Goal: Information Seeking & Learning: Check status

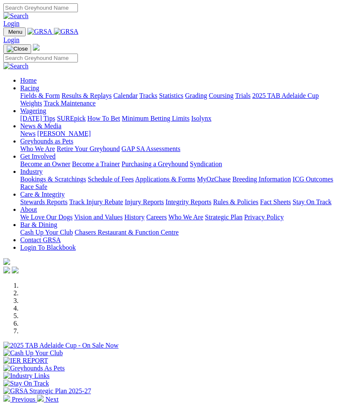
click at [39, 90] on link "Racing" at bounding box center [29, 87] width 19 height 7
click at [78, 99] on link "Results & Replays" at bounding box center [87, 95] width 50 height 7
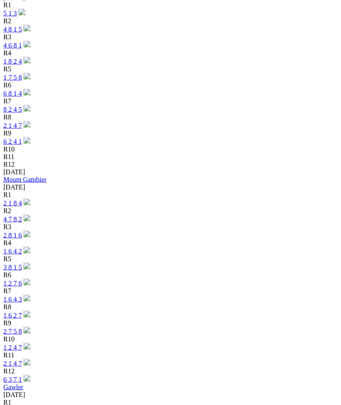
scroll to position [1028, 0]
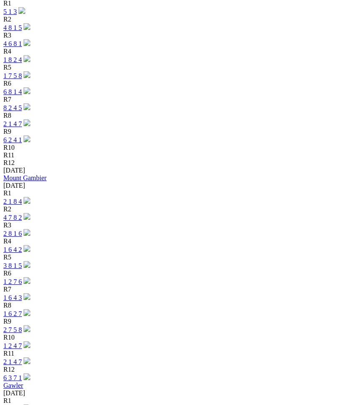
click at [22, 404] on link "2 8 1 4" at bounding box center [12, 408] width 19 height 7
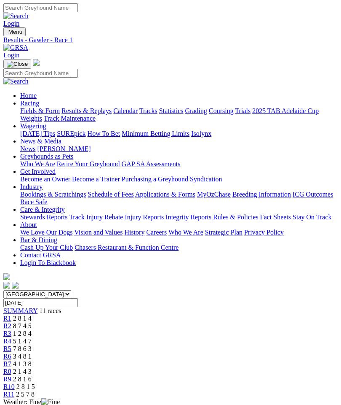
click at [26, 307] on span "SUMMARY" at bounding box center [20, 310] width 34 height 7
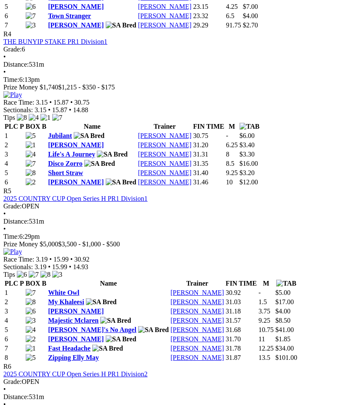
scroll to position [886, 0]
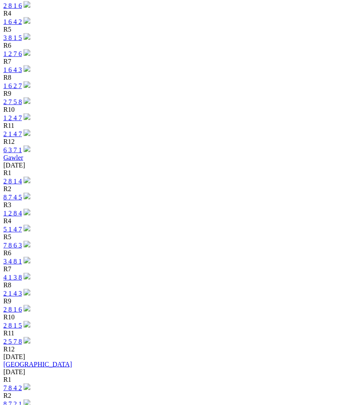
scroll to position [1257, 0]
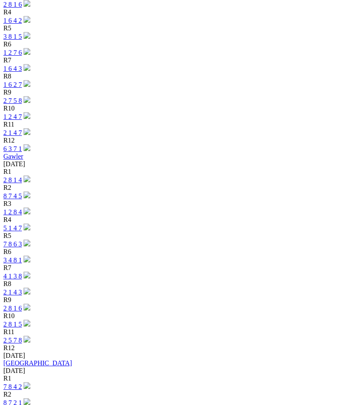
click at [22, 383] on link "7 8 4 2" at bounding box center [12, 386] width 19 height 7
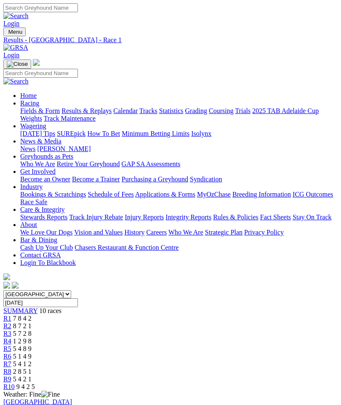
click at [26, 307] on span "SUMMARY" at bounding box center [20, 310] width 34 height 7
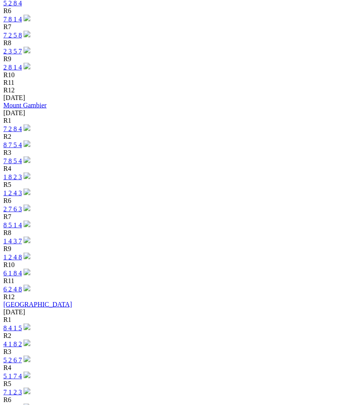
scroll to position [1904, 0]
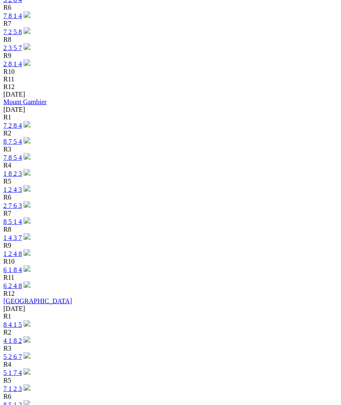
click at [22, 321] on link "8 4 1 5" at bounding box center [12, 324] width 19 height 7
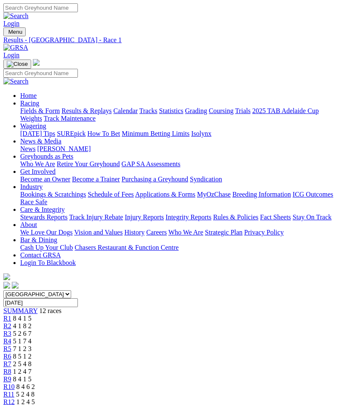
click at [21, 307] on span "SUMMARY" at bounding box center [20, 310] width 34 height 7
click at [7, 34] on img "Toggle navigation" at bounding box center [7, 34] width 0 height 0
click at [37, 92] on link "Home" at bounding box center [28, 95] width 16 height 7
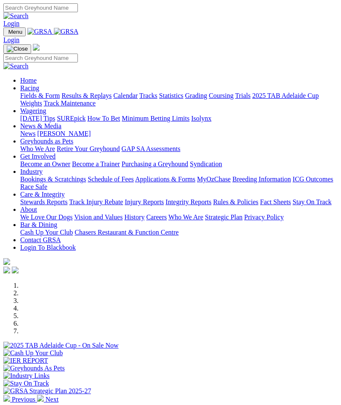
scroll to position [356, 0]
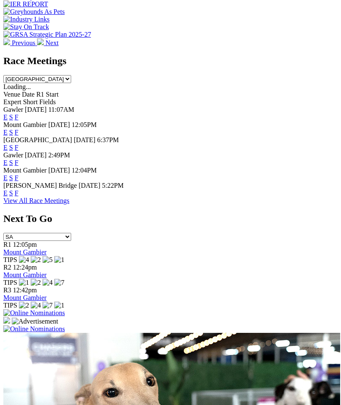
click at [65, 325] on img at bounding box center [34, 329] width 62 height 8
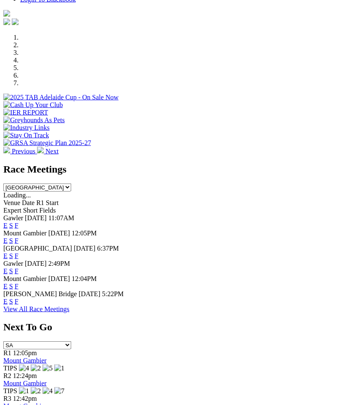
scroll to position [248, 0]
click at [19, 267] on link "F" at bounding box center [17, 270] width 4 height 7
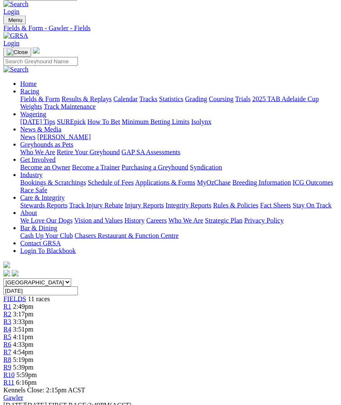
scroll to position [0, 9]
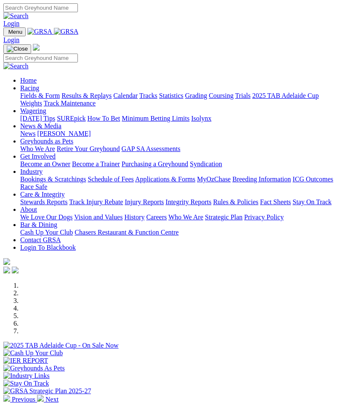
scroll to position [248, 0]
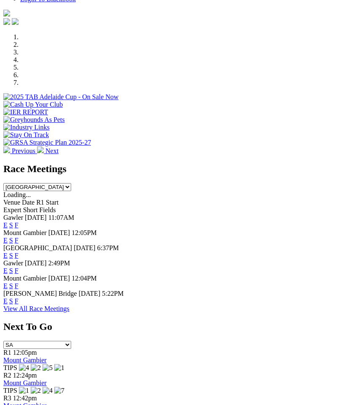
click at [19, 297] on link "F" at bounding box center [17, 300] width 4 height 7
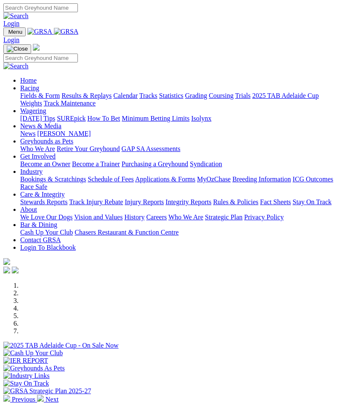
scroll to position [248, 0]
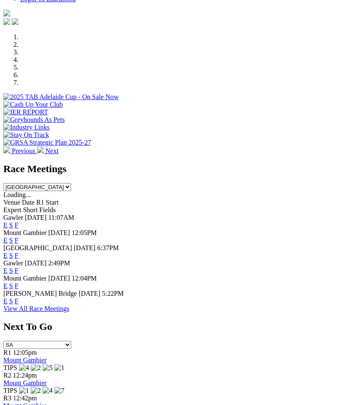
click at [19, 282] on link "F" at bounding box center [17, 285] width 4 height 7
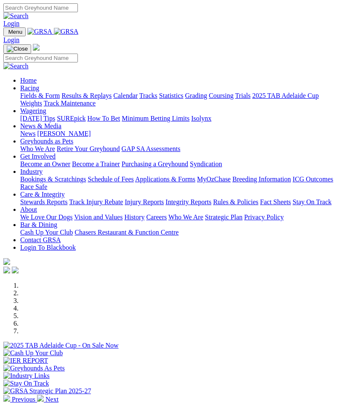
scroll to position [248, 0]
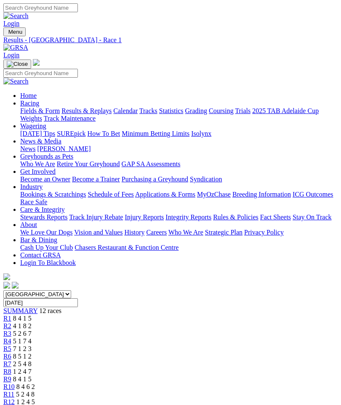
click at [7, 34] on img "Toggle navigation" at bounding box center [7, 34] width 0 height 0
click at [37, 92] on link "Home" at bounding box center [28, 95] width 16 height 7
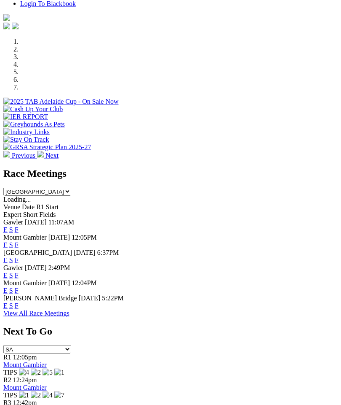
scroll to position [247, 0]
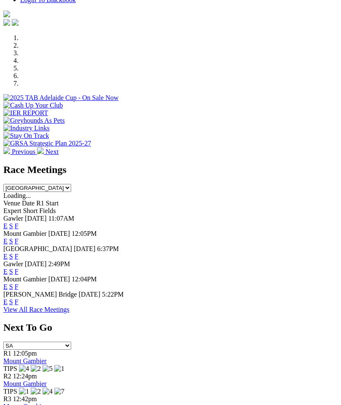
click at [19, 252] on link "F" at bounding box center [17, 255] width 4 height 7
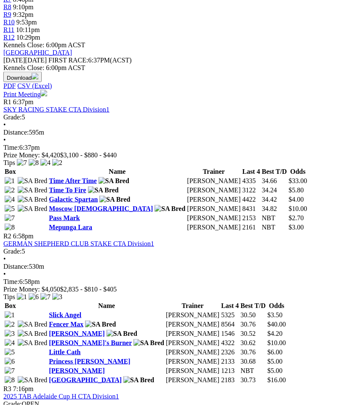
scroll to position [359, 0]
